Goal: Check status: Check status

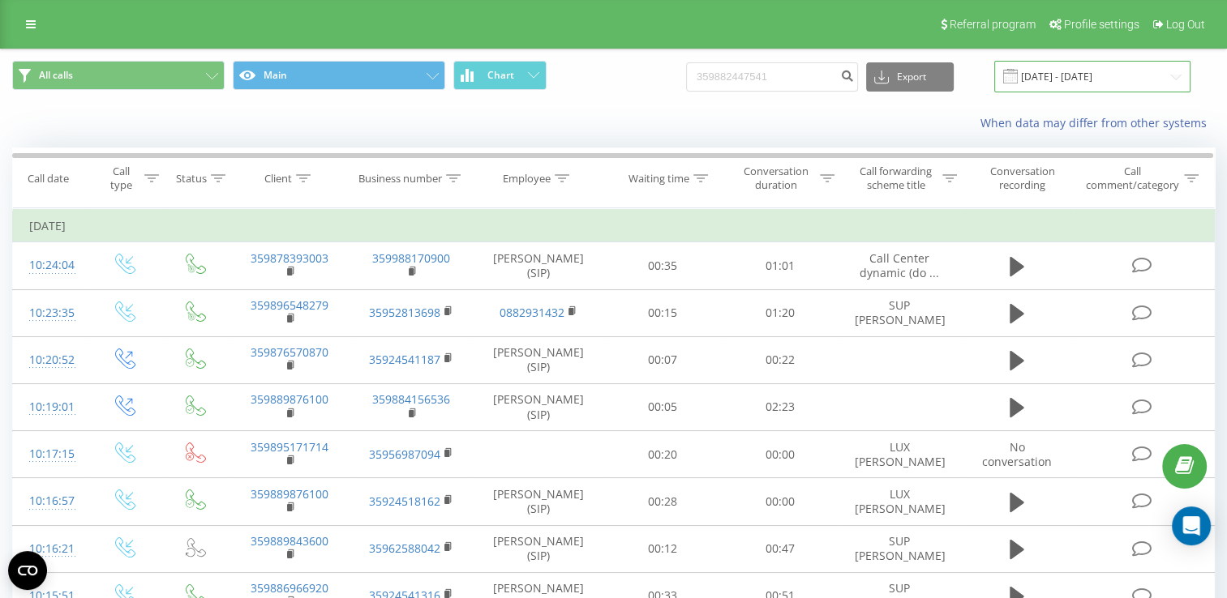
click at [1155, 73] on input "[DATE] - [DATE]" at bounding box center [1092, 77] width 196 height 32
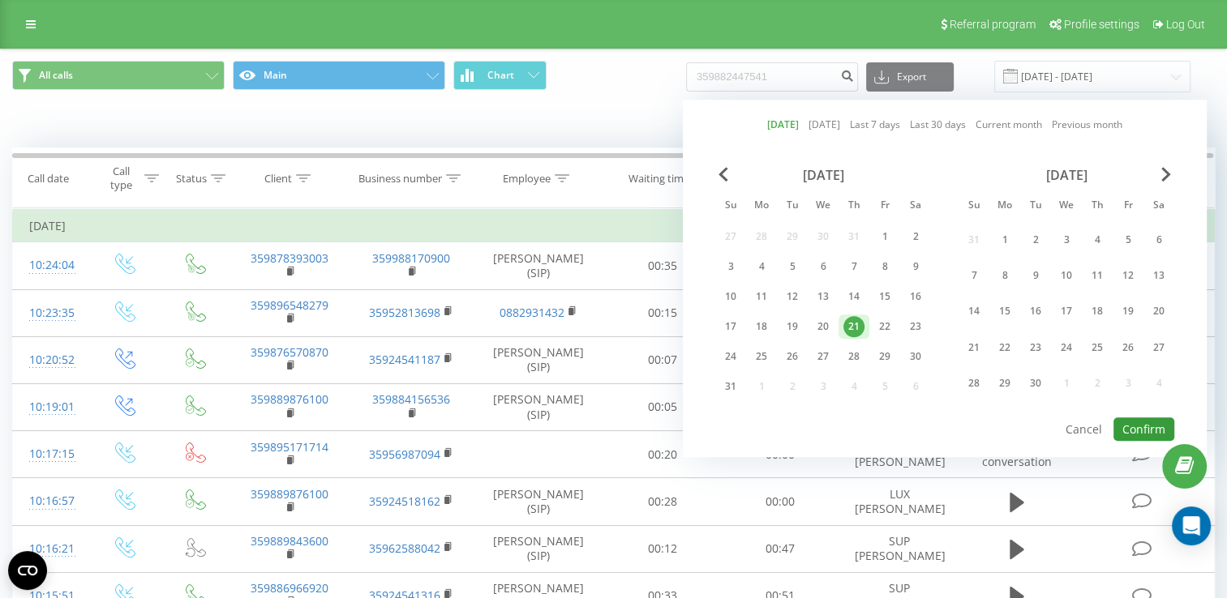
click at [1130, 424] on button "Confirm" at bounding box center [1143, 430] width 61 height 24
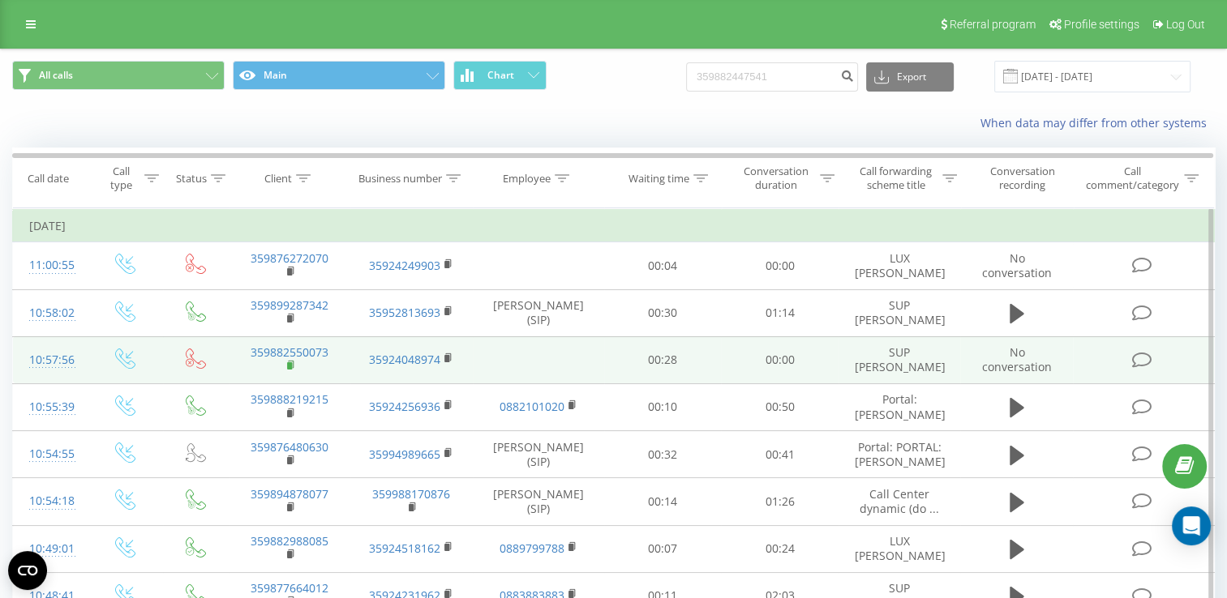
click at [290, 367] on rect at bounding box center [289, 365] width 5 height 7
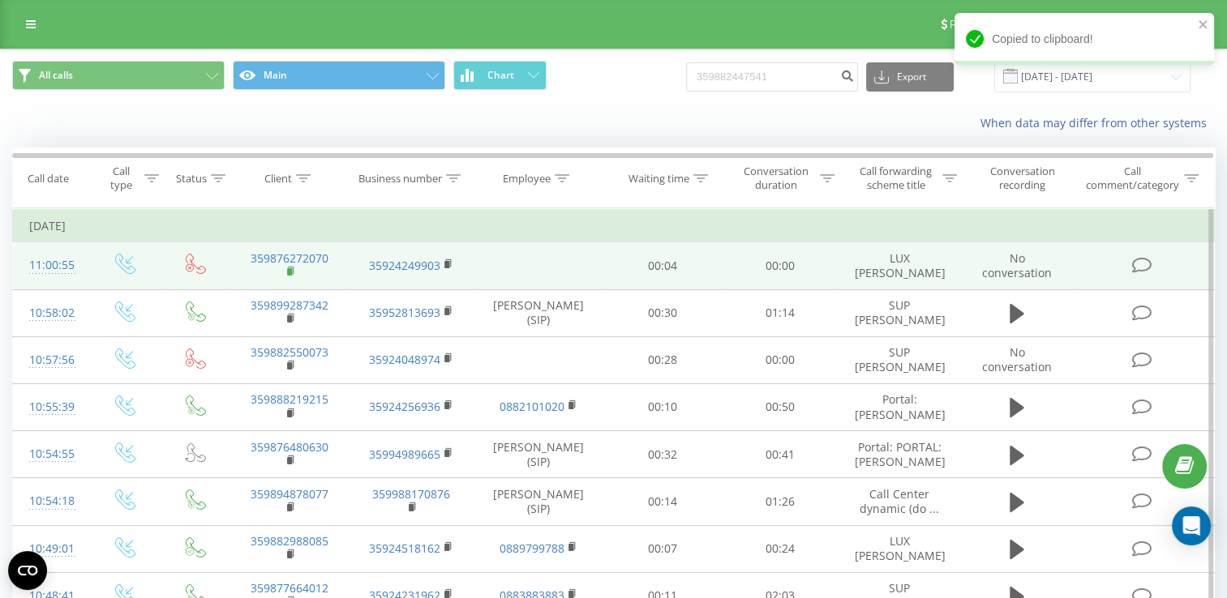
click at [289, 268] on rect at bounding box center [289, 271] width 5 height 7
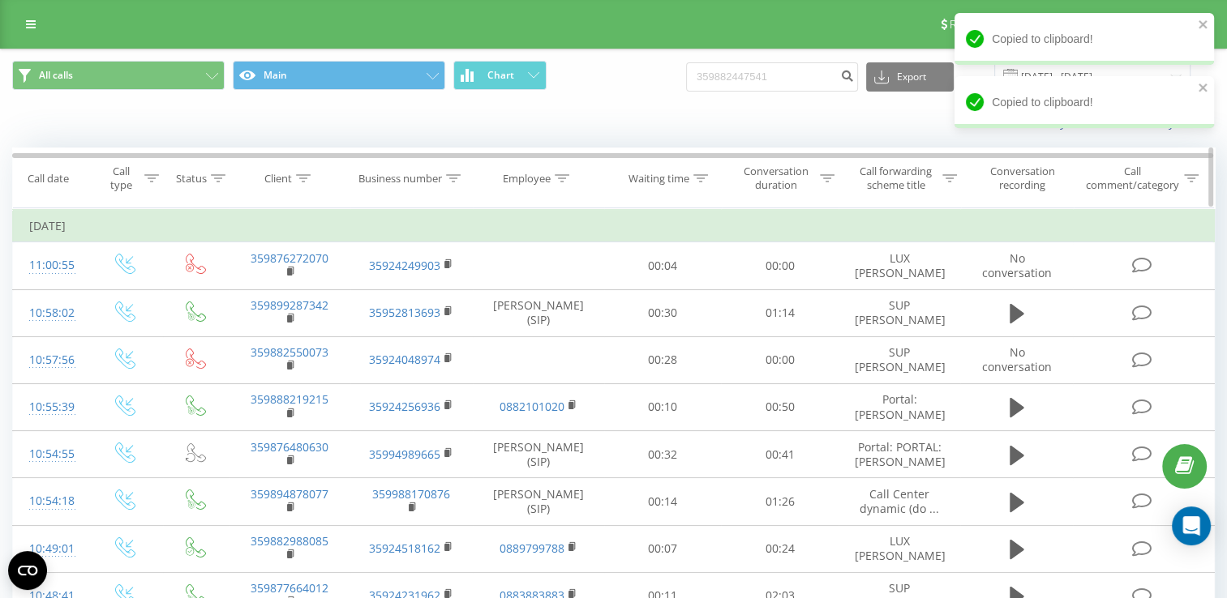
click at [308, 178] on icon at bounding box center [303, 178] width 15 height 8
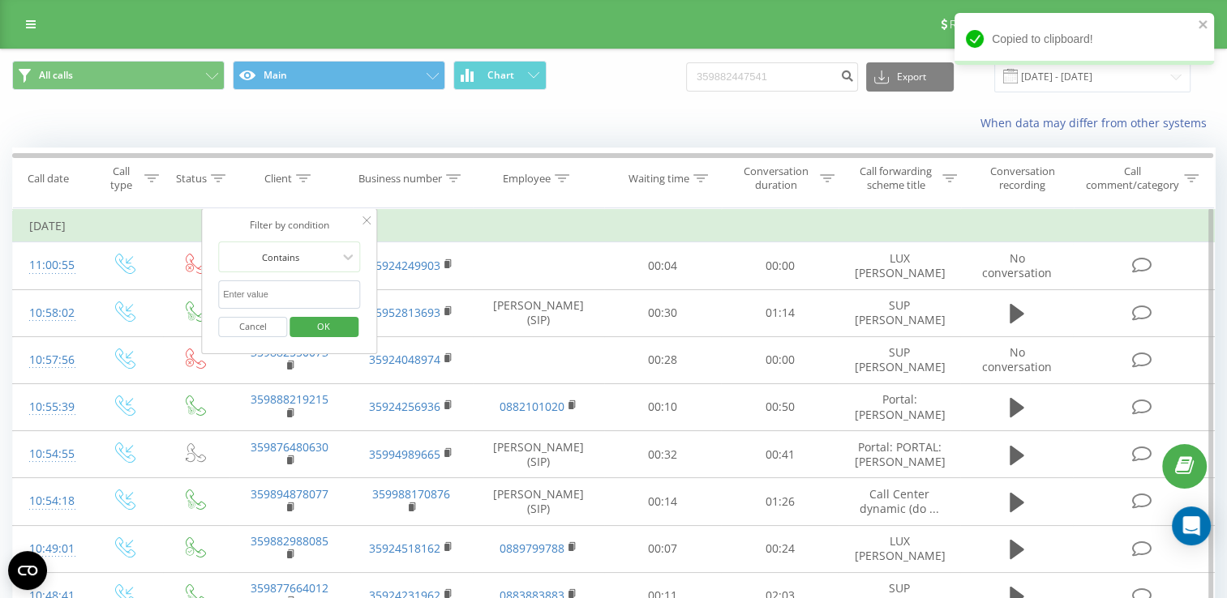
paste input "359876272070"
type input "359876272070"
click at [327, 335] on span "OK" at bounding box center [323, 326] width 45 height 25
